Goal: Task Accomplishment & Management: Complete application form

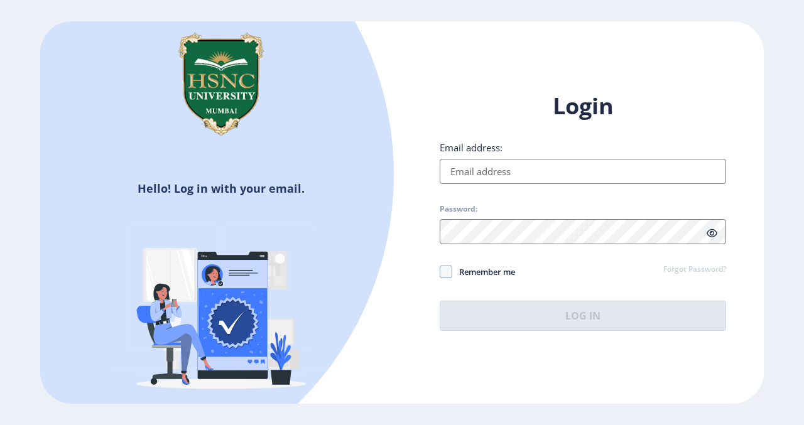
type input "[EMAIL_ADDRESS][DOMAIN_NAME]"
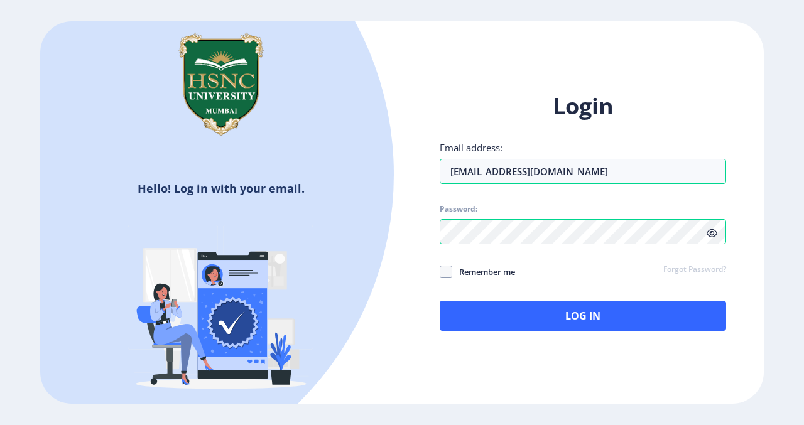
click at [457, 268] on span "Remember me" at bounding box center [483, 271] width 63 height 15
click at [440, 271] on input "Remember me" at bounding box center [440, 271] width 1 height 1
checkbox input "true"
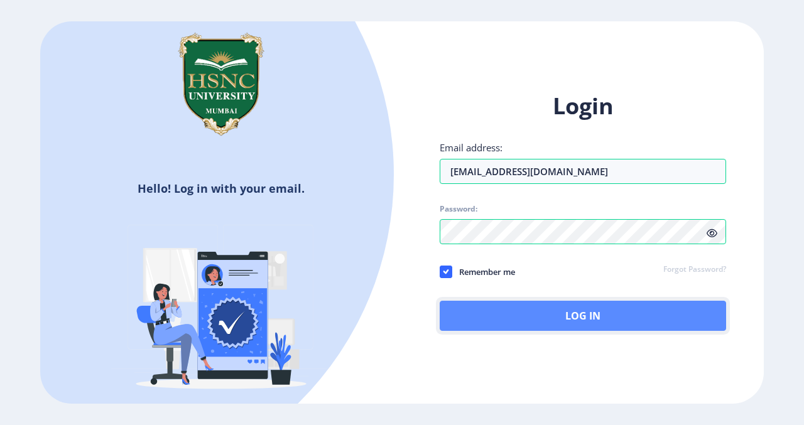
click at [487, 317] on button "Log In" at bounding box center [583, 316] width 286 height 30
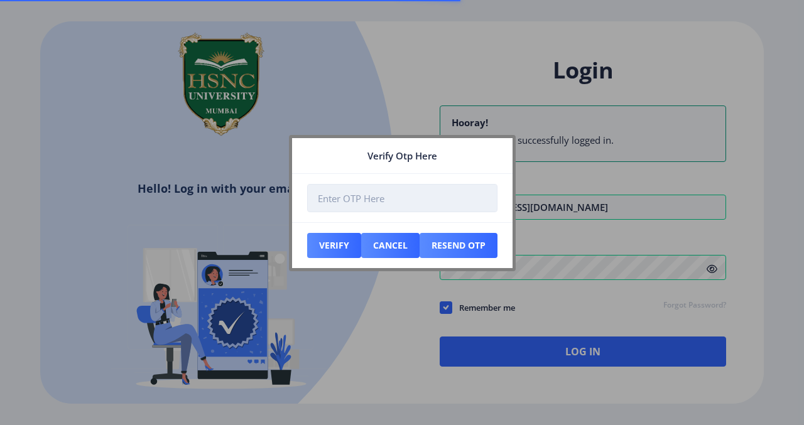
click at [361, 190] on input "number" at bounding box center [402, 198] width 190 height 28
type input "4"
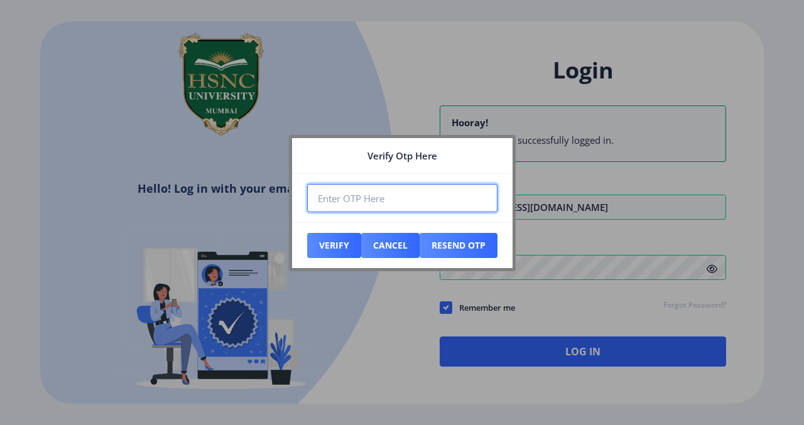
paste input "412174"
type input "412174"
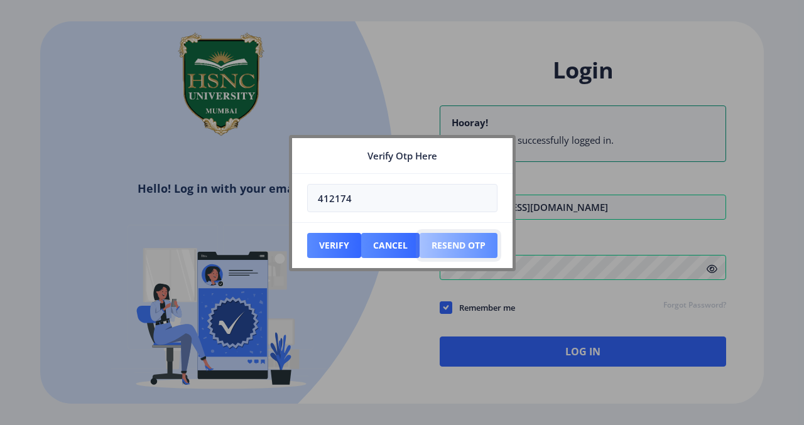
click at [361, 243] on button "Resend Otp" at bounding box center [334, 245] width 54 height 25
click at [353, 250] on button "Verify" at bounding box center [334, 245] width 54 height 25
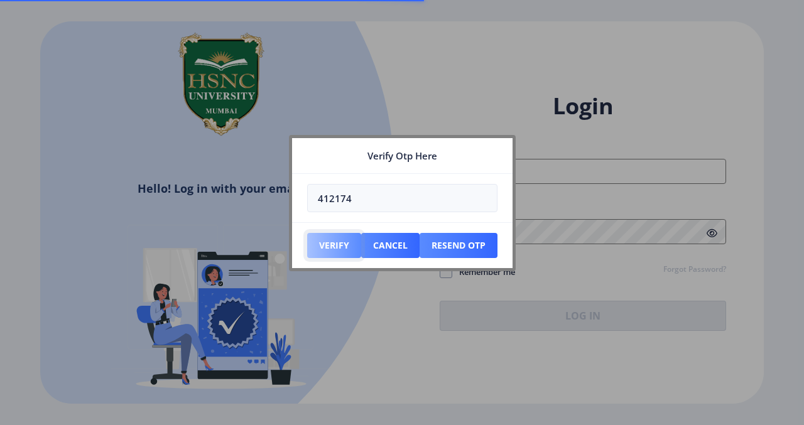
click at [353, 250] on button "Verify" at bounding box center [334, 245] width 54 height 25
type input "[EMAIL_ADDRESS][DOMAIN_NAME]"
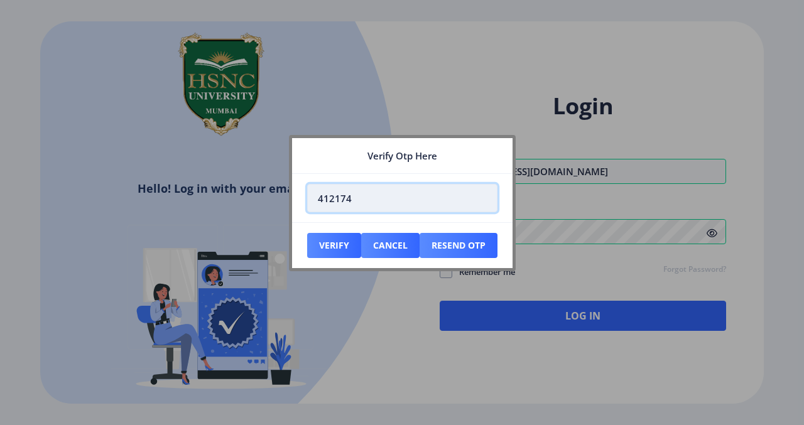
click at [394, 200] on input "412174" at bounding box center [402, 198] width 190 height 28
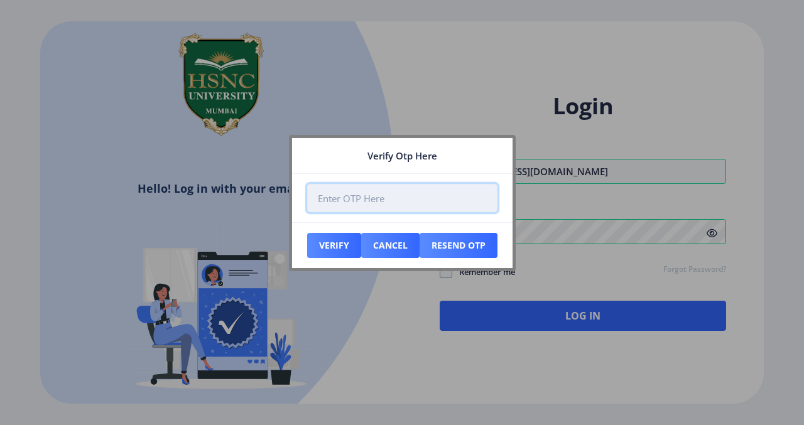
paste input "355106"
type input "355106"
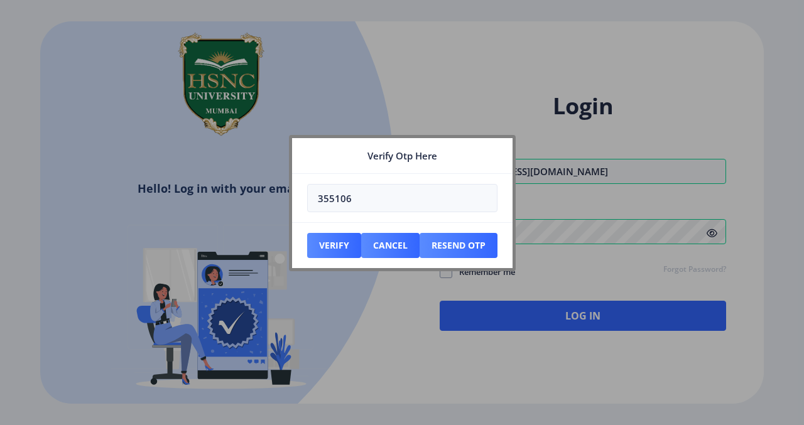
click at [332, 261] on nb-card-footer "Verify Cancel Resend Otp" at bounding box center [402, 245] width 220 height 46
click at [336, 248] on button "Verify" at bounding box center [334, 245] width 54 height 25
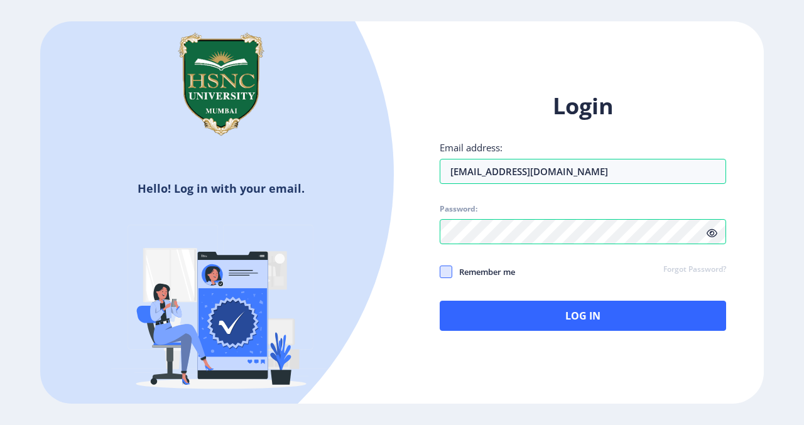
click at [447, 266] on span at bounding box center [446, 272] width 13 height 13
click at [440, 271] on input "Remember me" at bounding box center [440, 271] width 1 height 1
checkbox input "true"
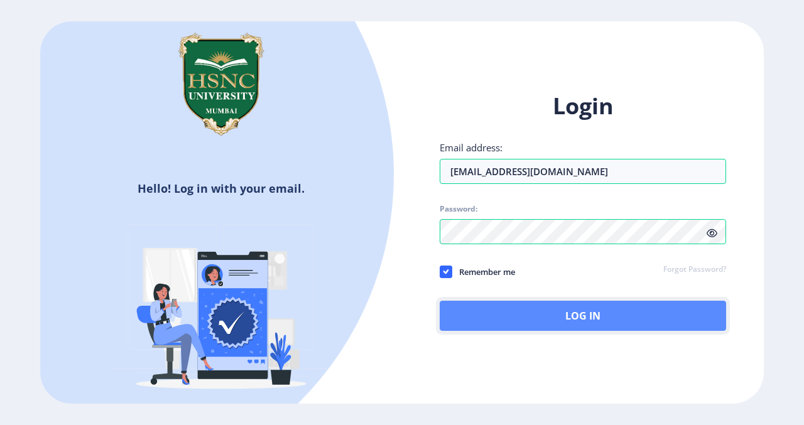
click at [522, 313] on button "Log In" at bounding box center [583, 316] width 286 height 30
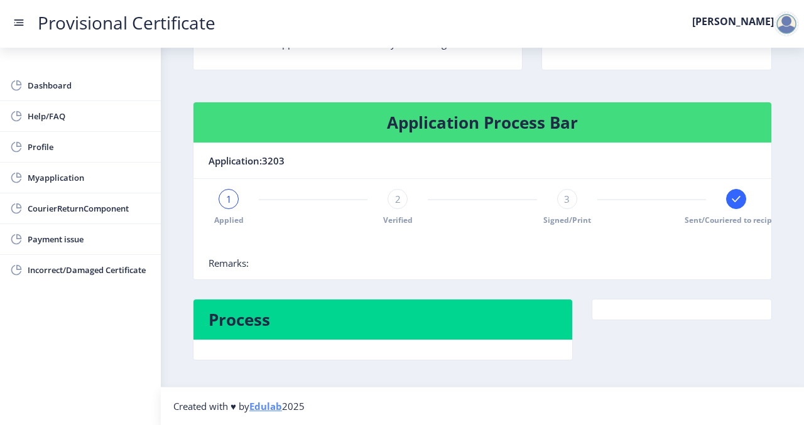
scroll to position [0, 16]
click at [104, 187] on link "Myapplication" at bounding box center [80, 178] width 161 height 30
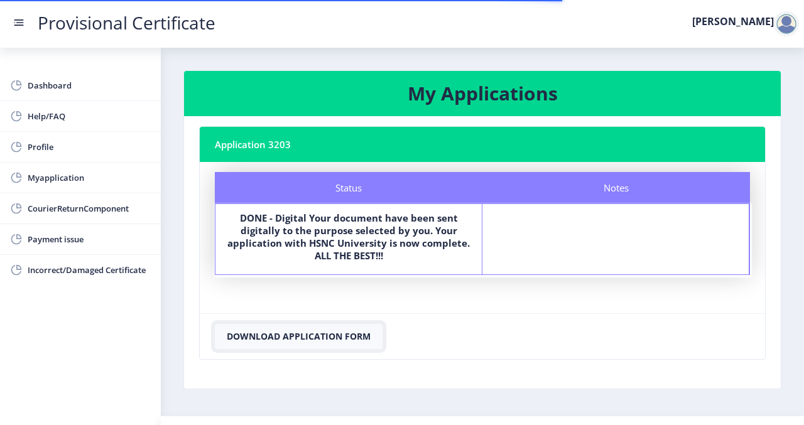
click at [366, 340] on button "Download Application Form" at bounding box center [299, 336] width 168 height 25
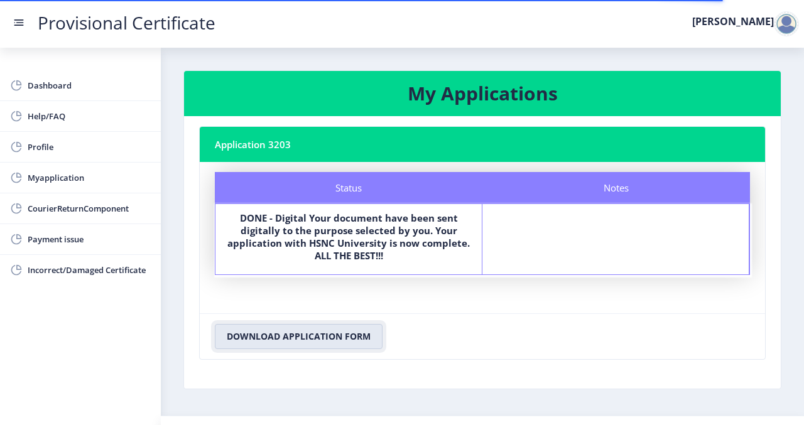
scroll to position [26, 0]
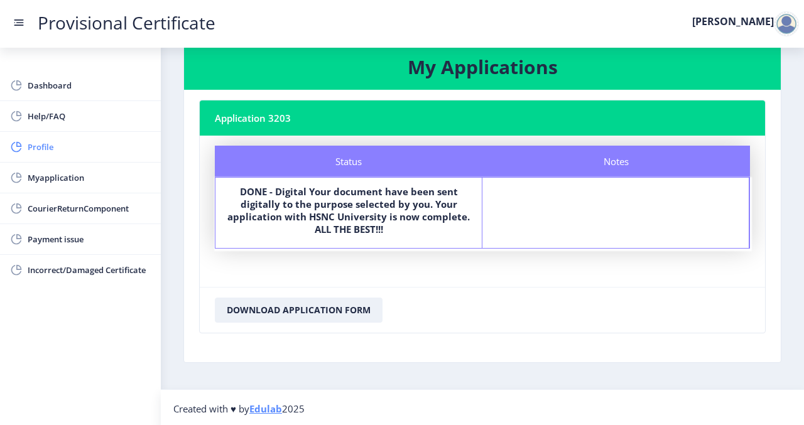
click at [88, 143] on span "Profile" at bounding box center [89, 146] width 123 height 15
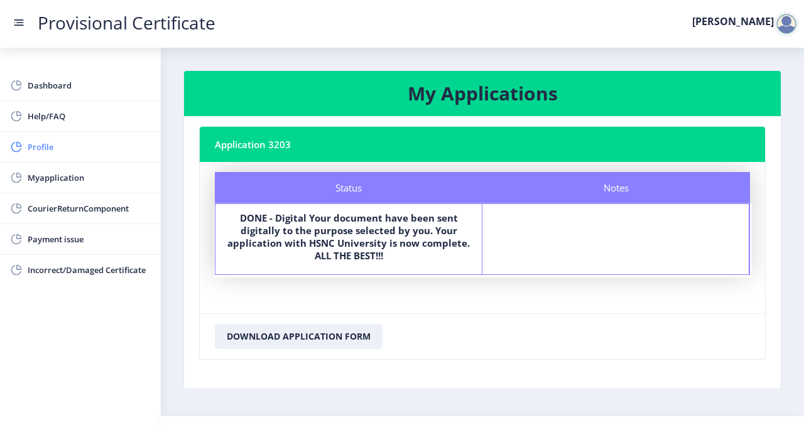
select select "[DEMOGRAPHIC_DATA]"
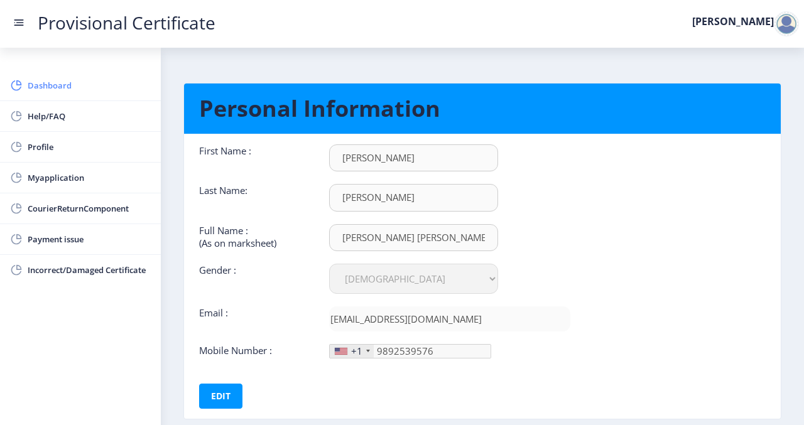
click at [83, 90] on span "Dashboard" at bounding box center [89, 85] width 123 height 15
